Goal: Information Seeking & Learning: Learn about a topic

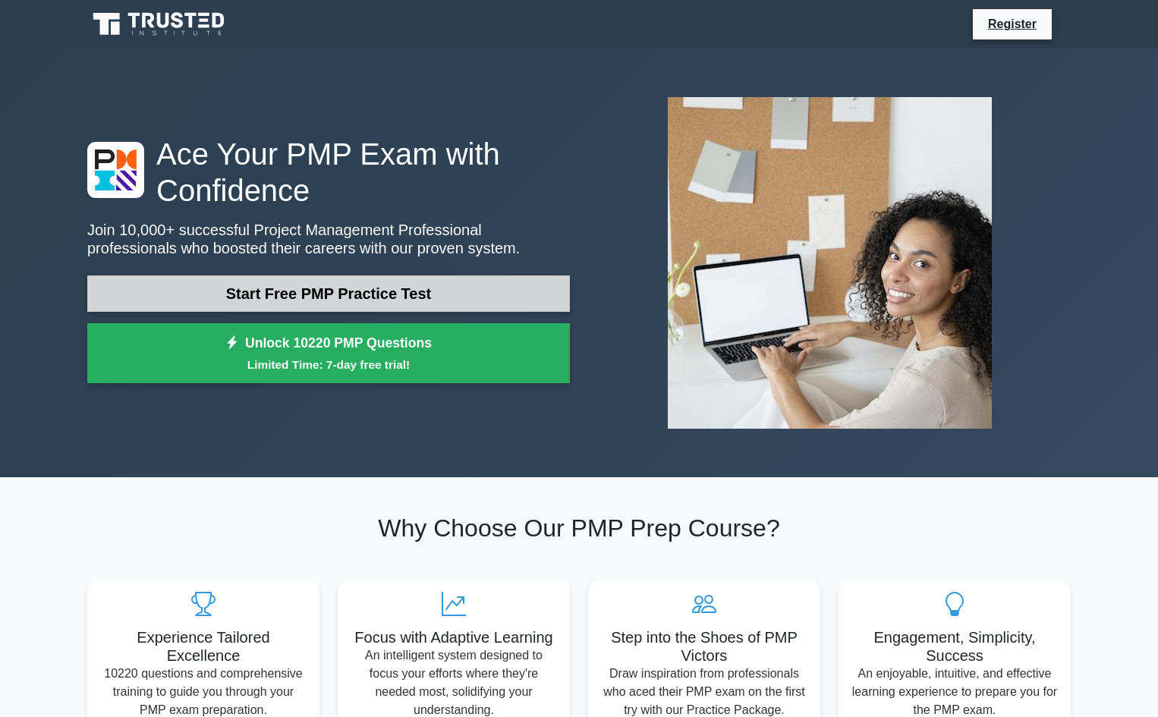
click at [378, 282] on link "Start Free PMP Practice Test" at bounding box center [328, 294] width 483 height 36
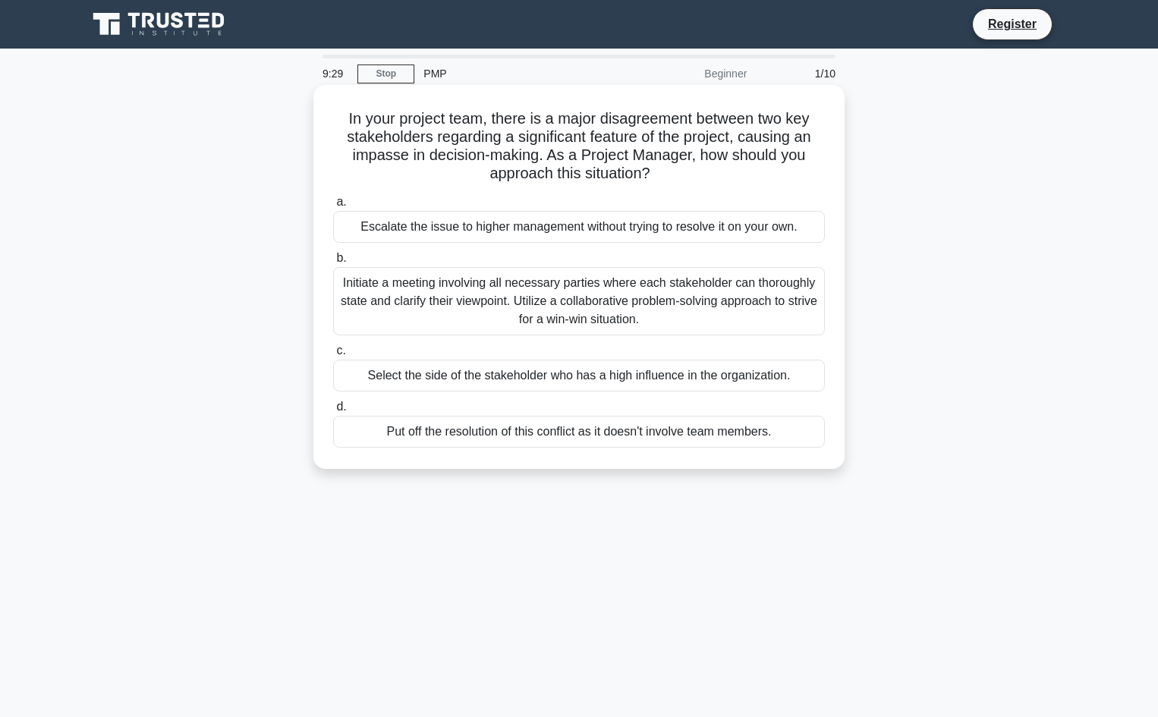
click at [521, 298] on div "Initiate a meeting involving all necessary parties where each stakeholder can t…" at bounding box center [579, 301] width 492 height 68
click at [333, 263] on input "b. Initiate a meeting involving all necessary parties where each stakeholder ca…" at bounding box center [333, 259] width 0 height 10
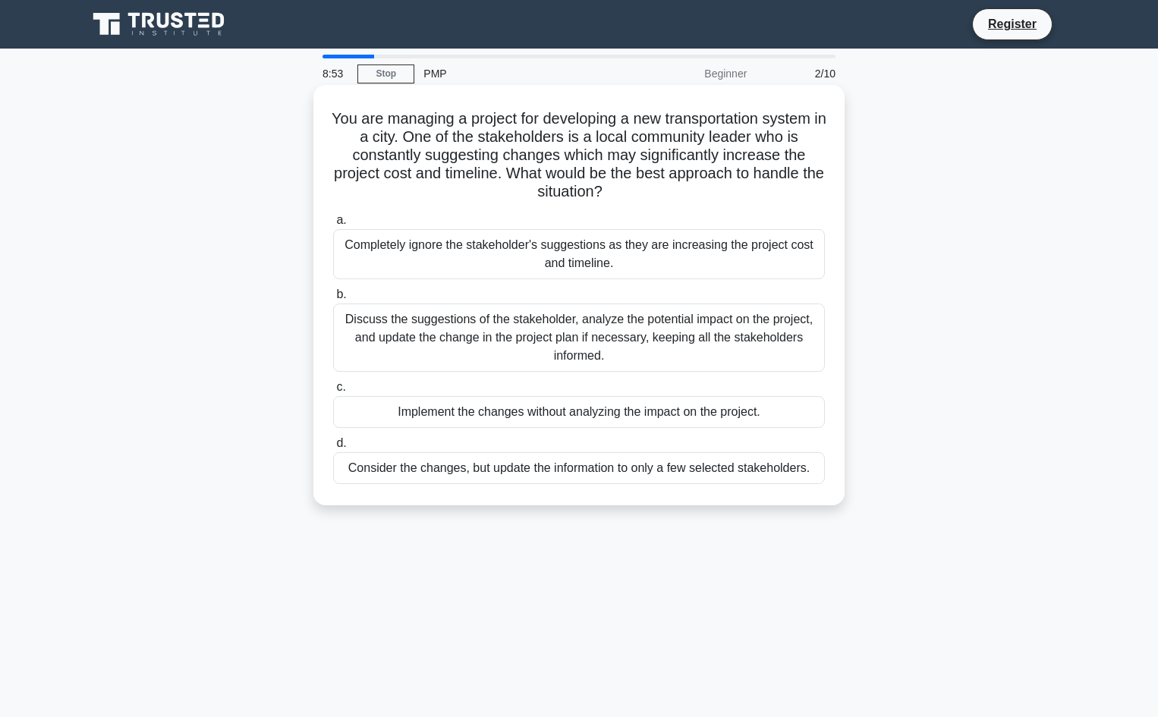
click at [437, 345] on div "Discuss the suggestions of the stakeholder, analyze the potential impact on the…" at bounding box center [579, 338] width 492 height 68
click at [333, 300] on input "b. Discuss the suggestions of the stakeholder, analyze the potential impact on …" at bounding box center [333, 295] width 0 height 10
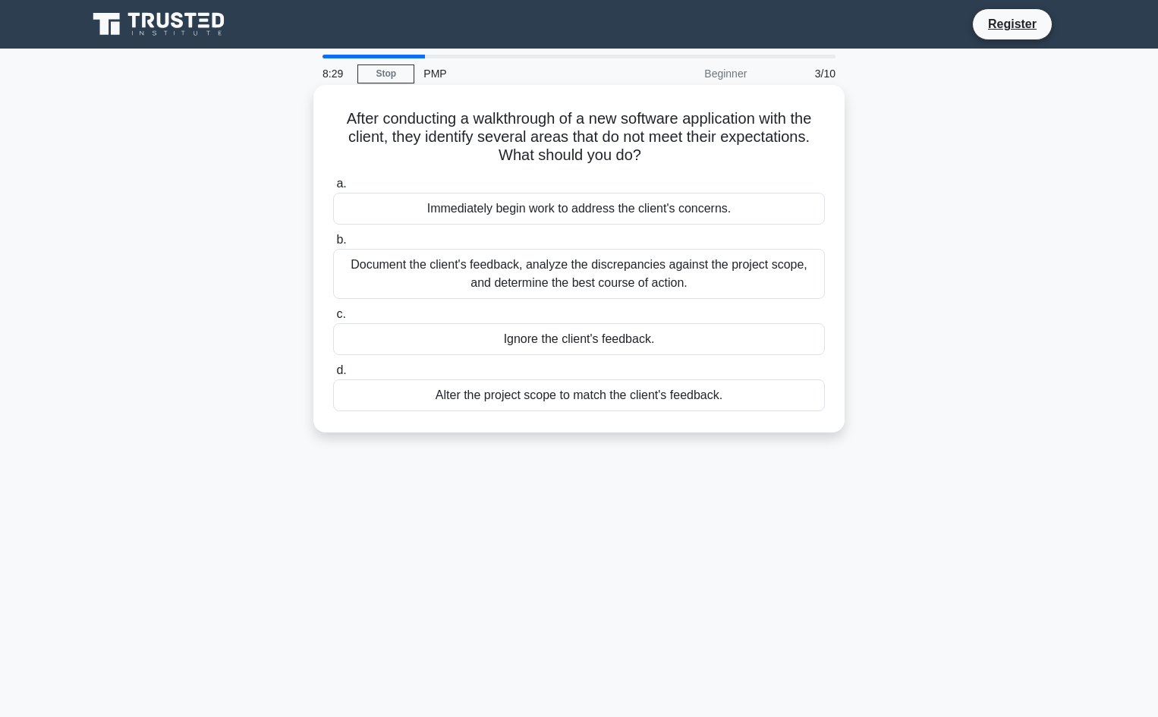
click at [549, 271] on div "Document the client's feedback, analyze the discrepancies against the project s…" at bounding box center [579, 274] width 492 height 50
click at [333, 245] on input "b. Document the client's feedback, analyze the discrepancies against the projec…" at bounding box center [333, 240] width 0 height 10
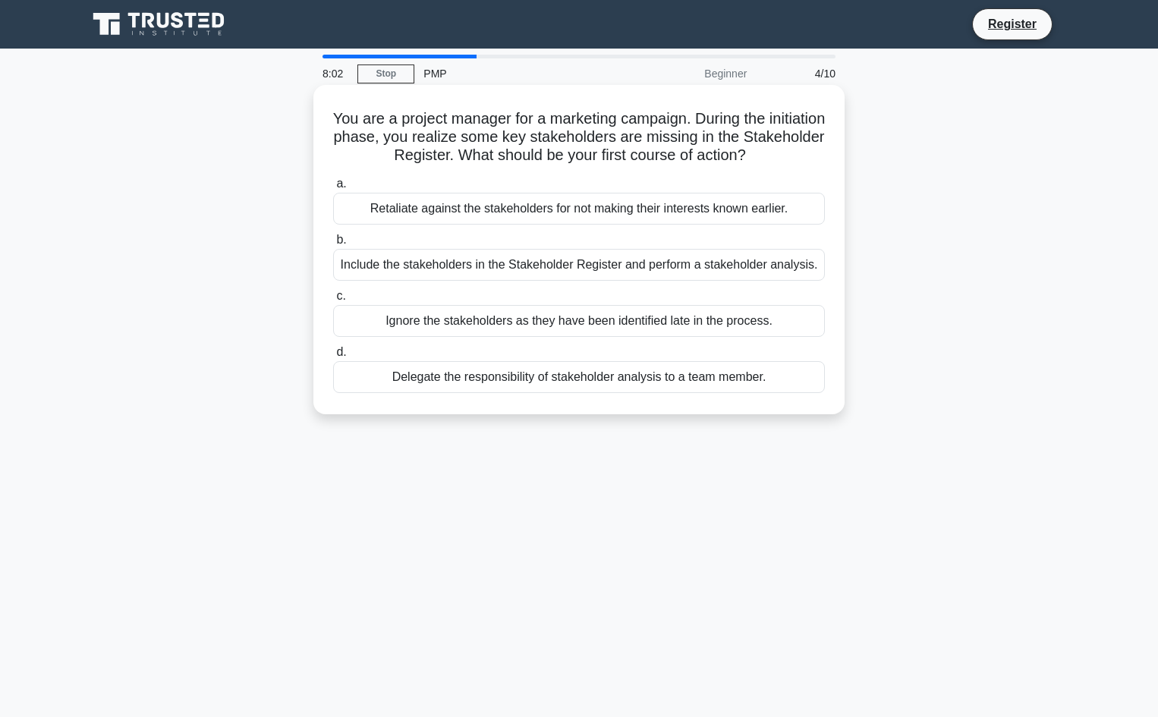
click at [560, 258] on div "Include the stakeholders in the Stakeholder Register and perform a stakeholder …" at bounding box center [579, 265] width 492 height 32
click at [333, 245] on input "b. Include the stakeholders in the Stakeholder Register and perform a stakehold…" at bounding box center [333, 240] width 0 height 10
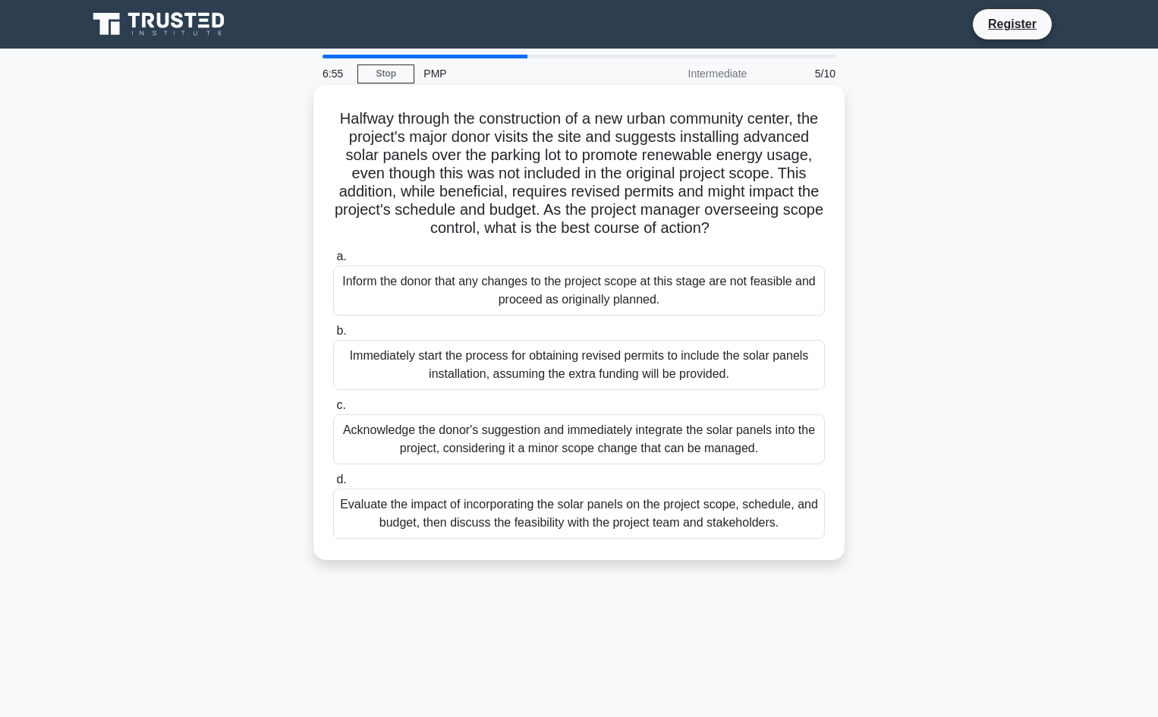
click at [667, 522] on div "Evaluate the impact of incorporating the solar panels on the project scope, sch…" at bounding box center [579, 514] width 492 height 50
click at [333, 485] on input "d. Evaluate the impact of incorporating the solar panels on the project scope, …" at bounding box center [333, 480] width 0 height 10
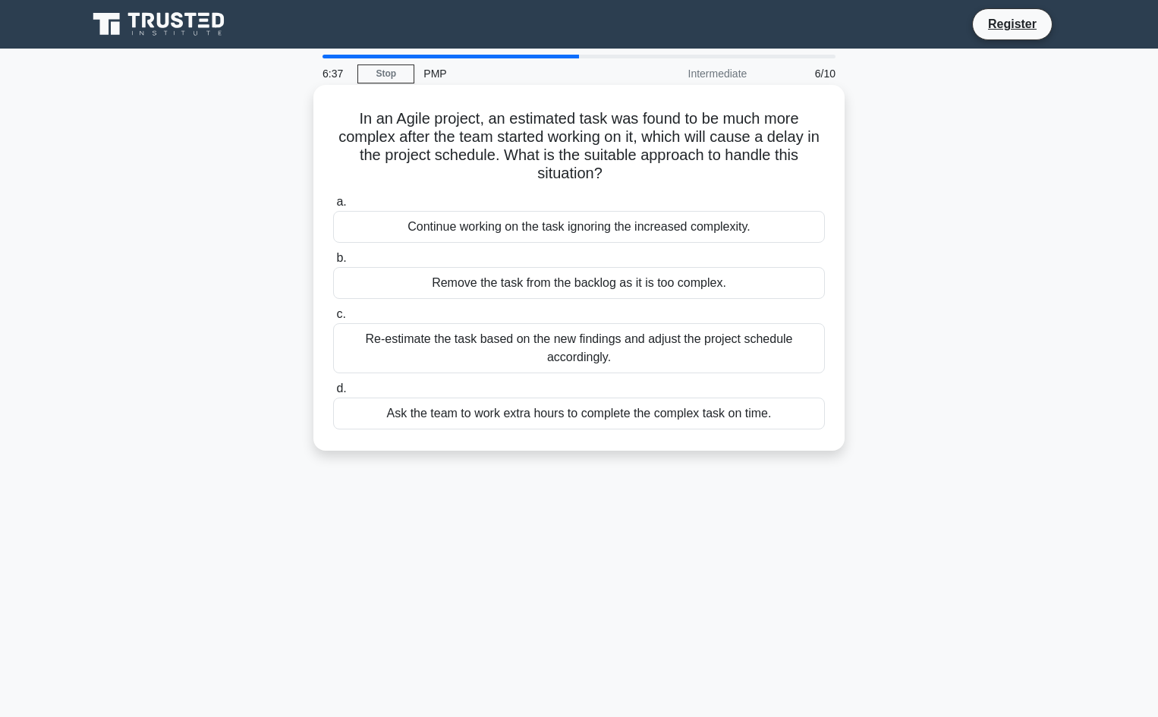
click at [651, 353] on div "Re-estimate the task based on the new findings and adjust the project schedule …" at bounding box center [579, 348] width 492 height 50
click at [333, 320] on input "c. Re-estimate the task based on the new findings and adjust the project schedu…" at bounding box center [333, 315] width 0 height 10
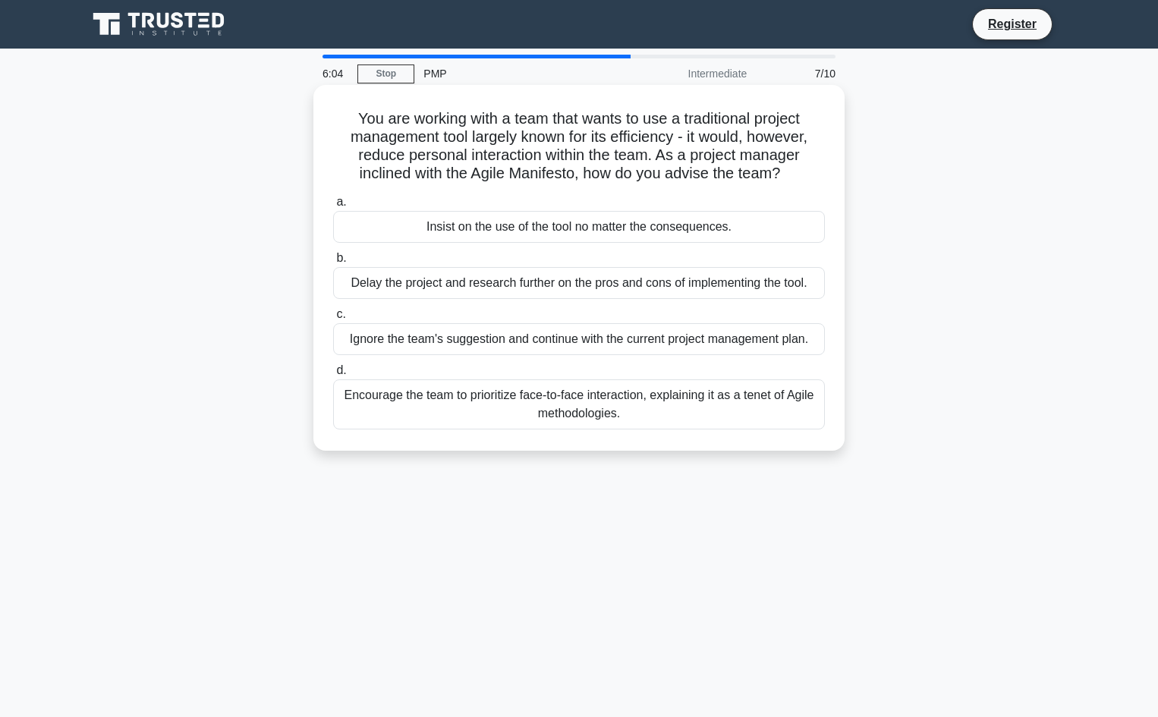
click at [625, 414] on div "Encourage the team to prioritize face-to-face interaction, explaining it as a t…" at bounding box center [579, 405] width 492 height 50
click at [333, 376] on input "d. Encourage the team to prioritize face-to-face interaction, explaining it as …" at bounding box center [333, 371] width 0 height 10
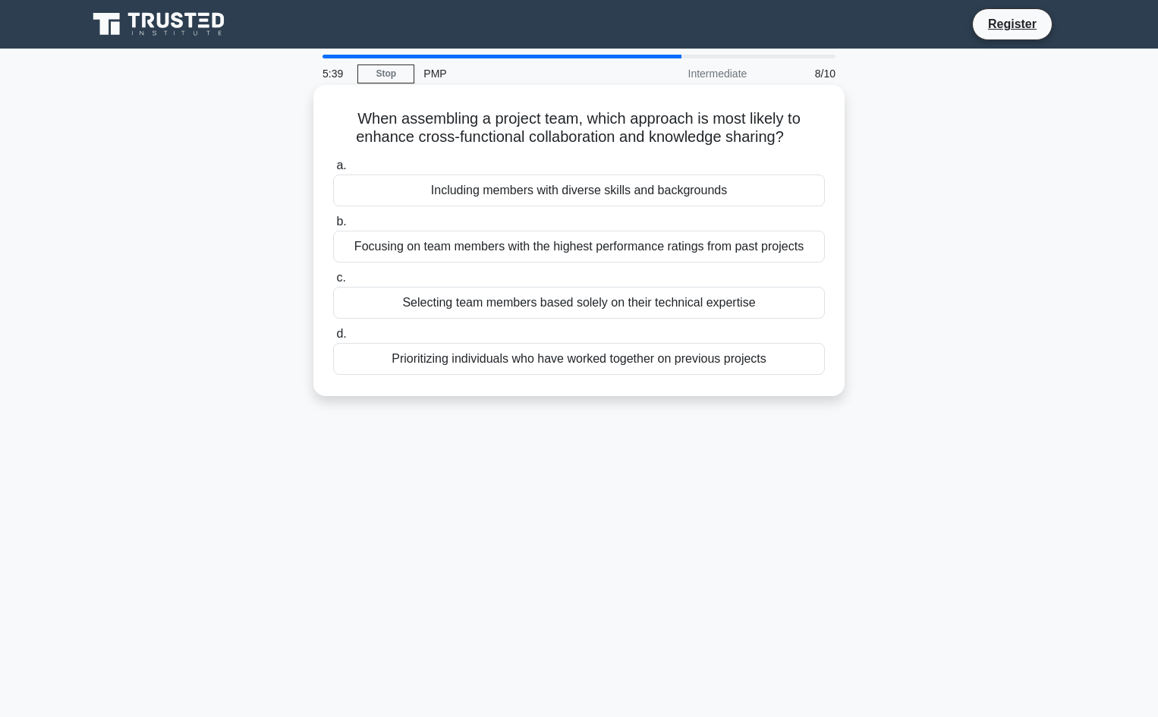
click at [701, 364] on div "Prioritizing individuals who have worked together on previous projects" at bounding box center [579, 359] width 492 height 32
click at [333, 339] on input "d. Prioritizing individuals who have worked together on previous projects" at bounding box center [333, 334] width 0 height 10
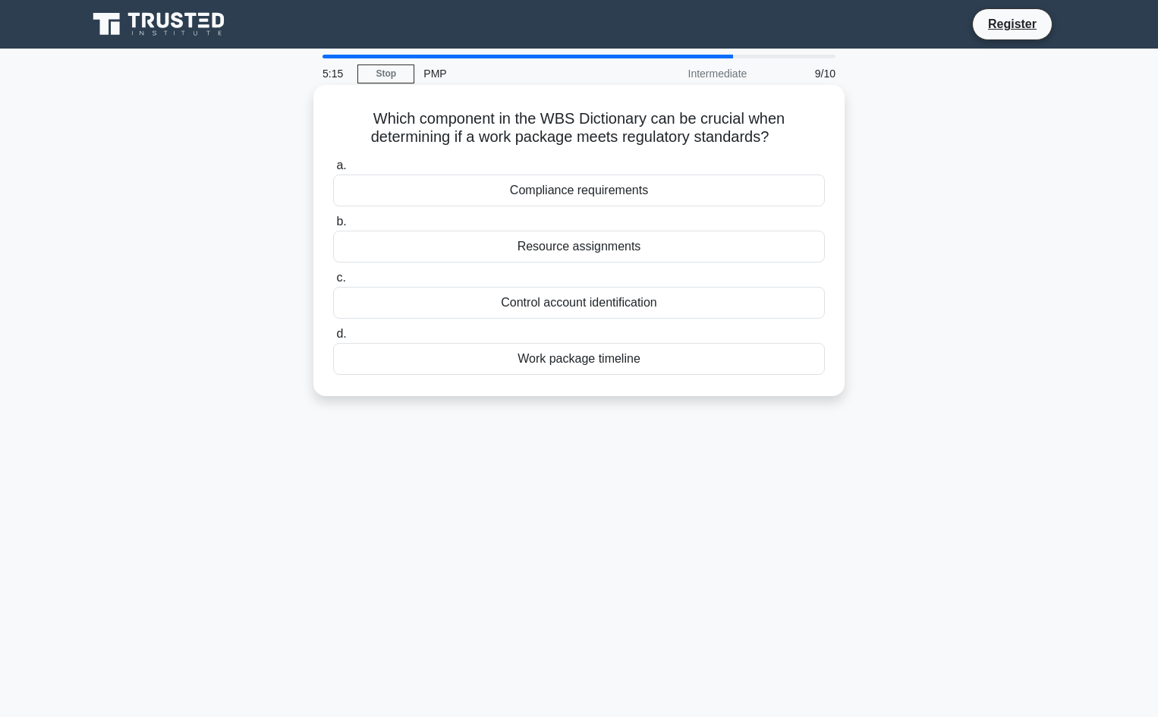
click at [618, 358] on div "Work package timeline" at bounding box center [579, 359] width 492 height 32
click at [333, 339] on input "d. Work package timeline" at bounding box center [333, 334] width 0 height 10
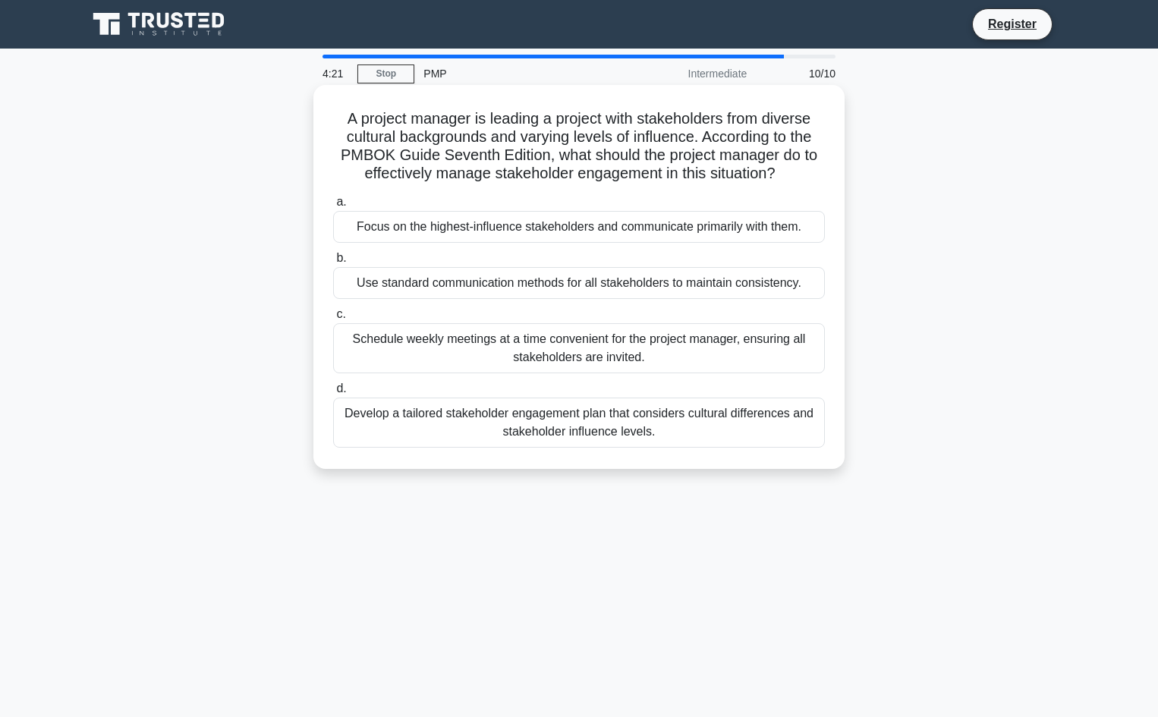
click at [654, 424] on div "Develop a tailored stakeholder engagement plan that considers cultural differen…" at bounding box center [579, 423] width 492 height 50
click at [333, 394] on input "d. Develop a tailored stakeholder engagement plan that considers cultural diffe…" at bounding box center [333, 389] width 0 height 10
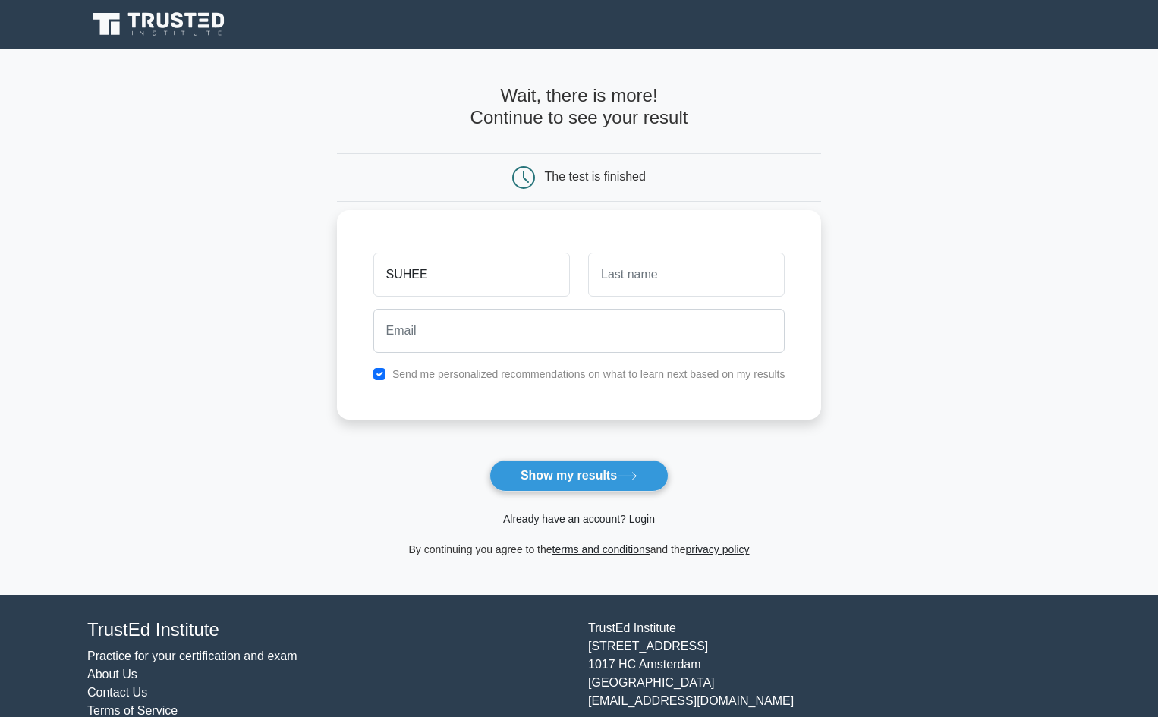
type input "Suheel"
click at [651, 282] on input "text" at bounding box center [686, 275] width 197 height 44
type input "khan"
click at [626, 334] on input "email" at bounding box center [579, 331] width 412 height 44
type input "[EMAIL_ADDRESS][DOMAIN_NAME]"
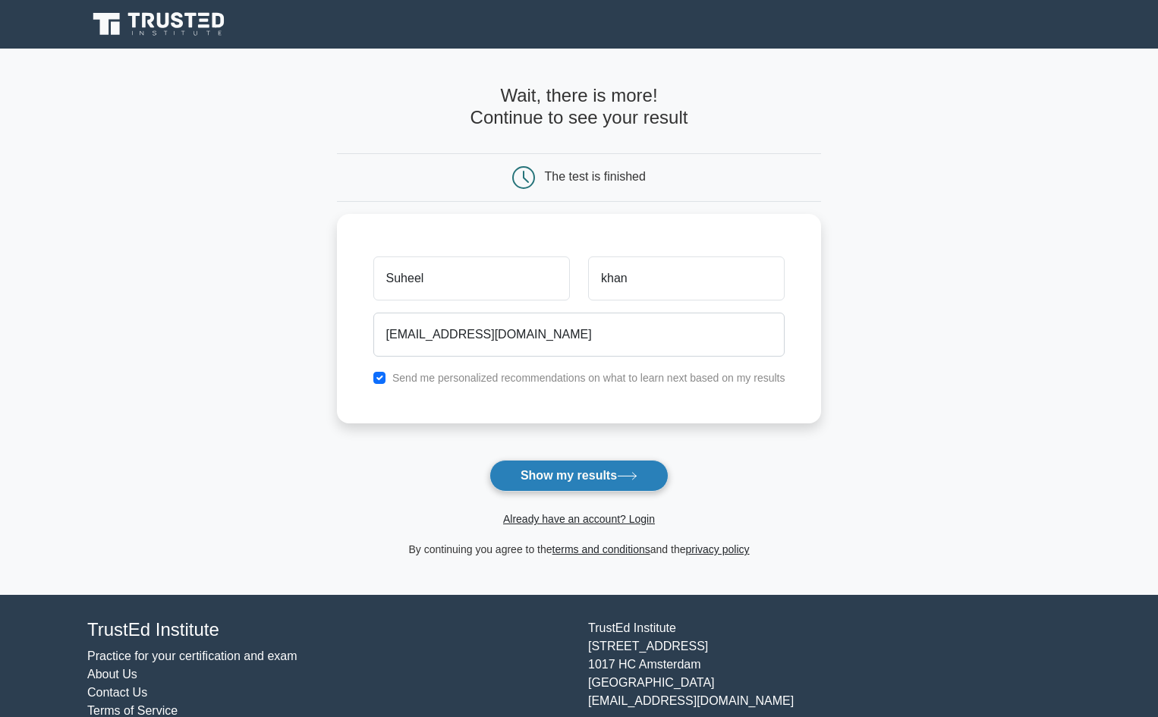
click at [583, 481] on button "Show my results" at bounding box center [579, 476] width 179 height 32
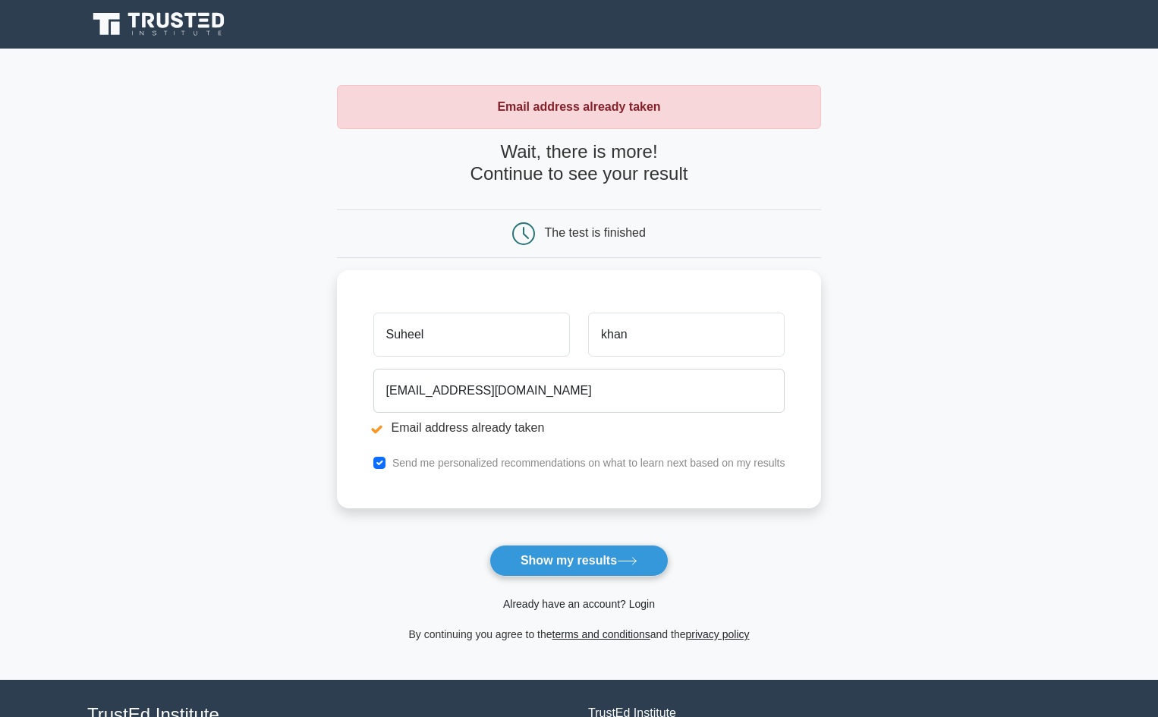
click at [581, 605] on link "Already have an account? Login" at bounding box center [579, 604] width 152 height 12
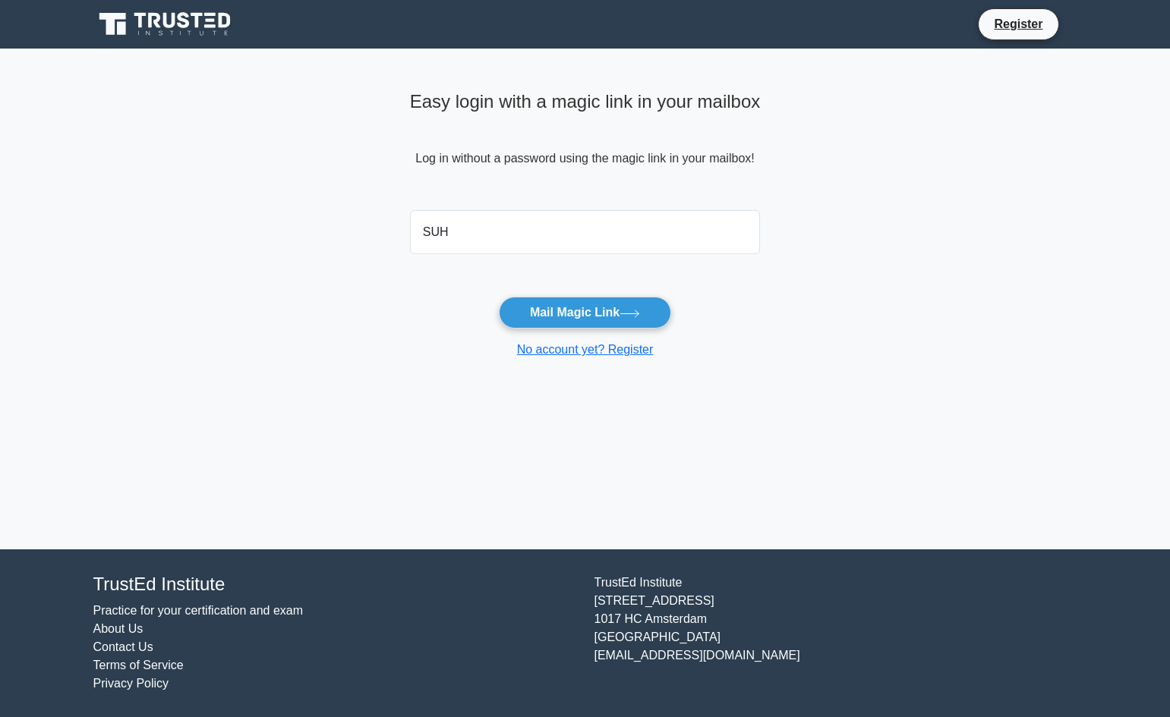
type input "[EMAIL_ADDRESS][DOMAIN_NAME]"
click at [598, 321] on button "Mail Magic Link" at bounding box center [585, 313] width 172 height 32
